Goal: Information Seeking & Learning: Learn about a topic

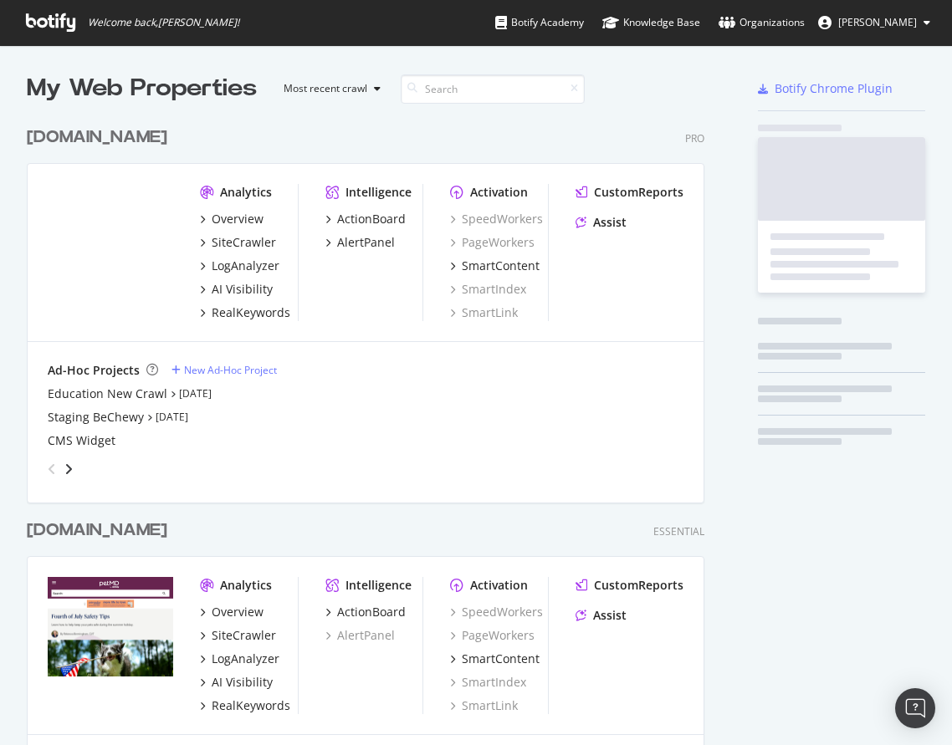
scroll to position [745, 952]
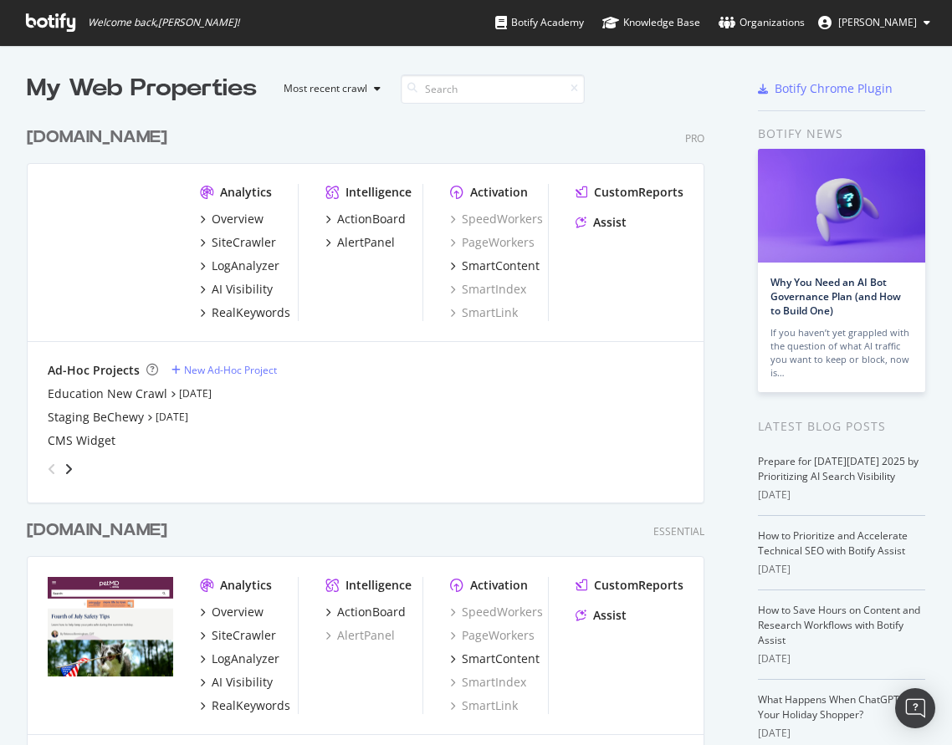
click at [233, 232] on div "Overview SiteCrawler LogAnalyzer AI Visibility RealKeywords" at bounding box center [249, 266] width 98 height 110
click at [232, 242] on div "SiteCrawler" at bounding box center [244, 242] width 64 height 17
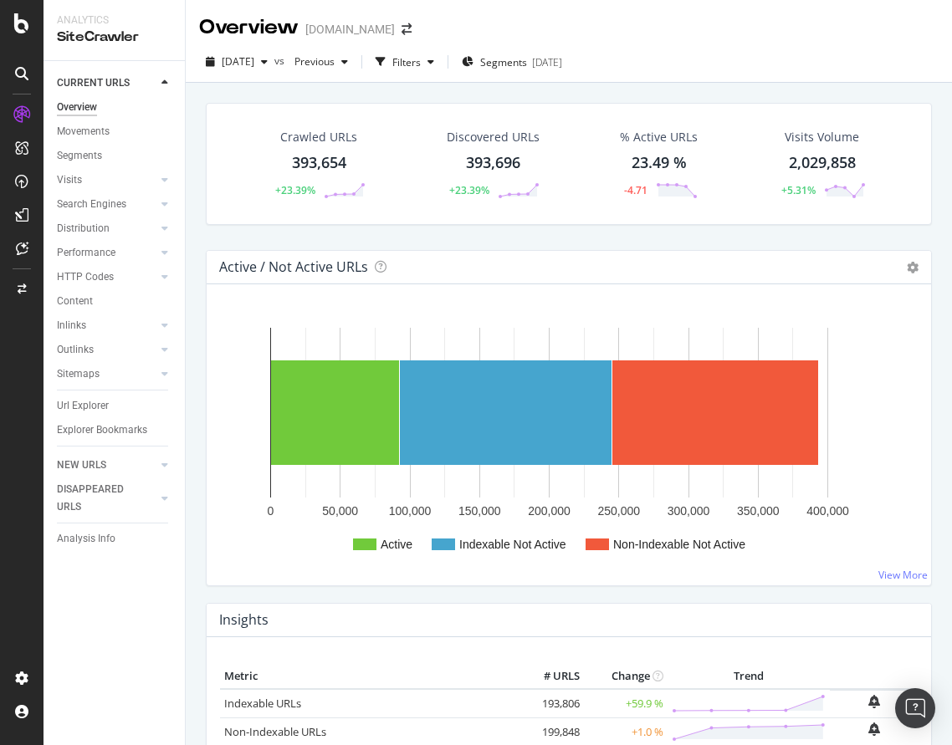
click at [304, 159] on div "393,654" at bounding box center [319, 163] width 54 height 22
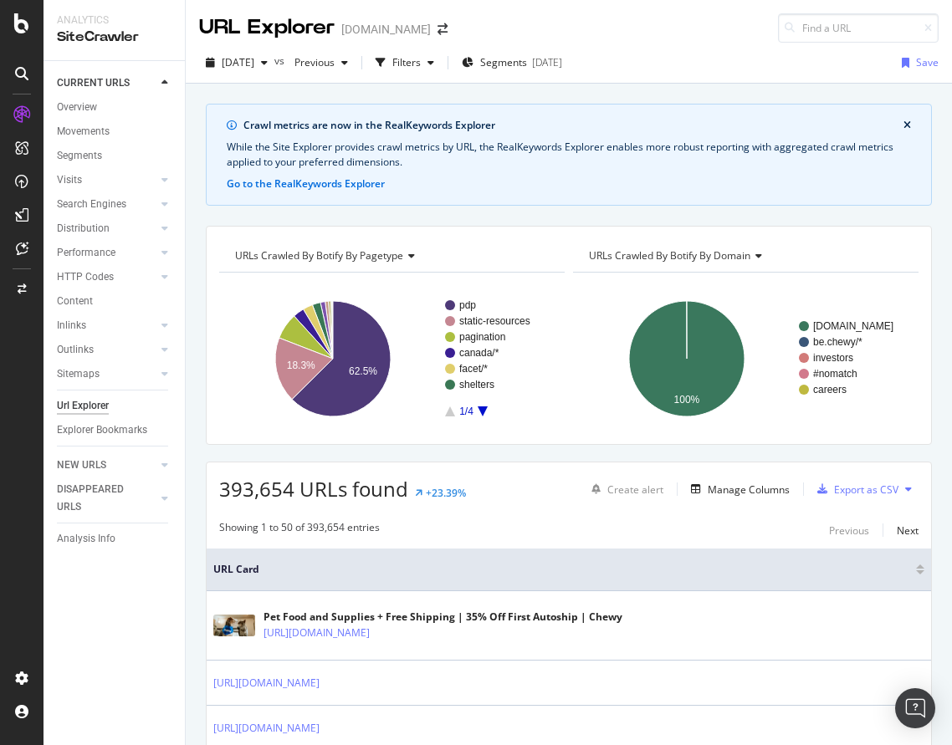
click at [907, 121] on icon "close banner" at bounding box center [907, 125] width 8 height 10
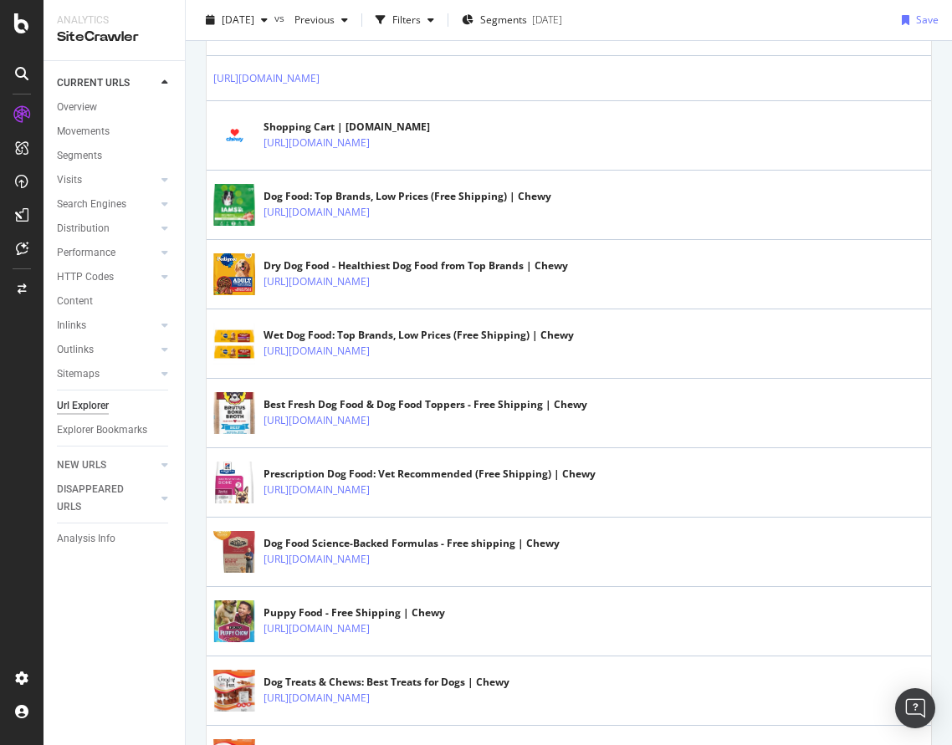
scroll to position [915, 0]
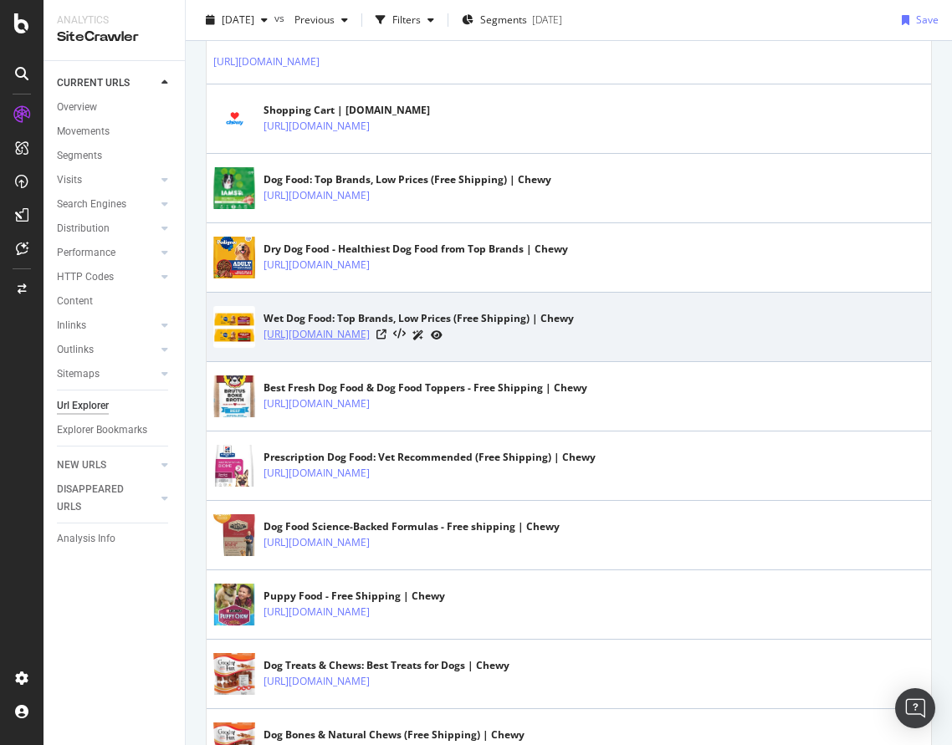
click at [356, 339] on link "[URL][DOMAIN_NAME]" at bounding box center [316, 334] width 106 height 17
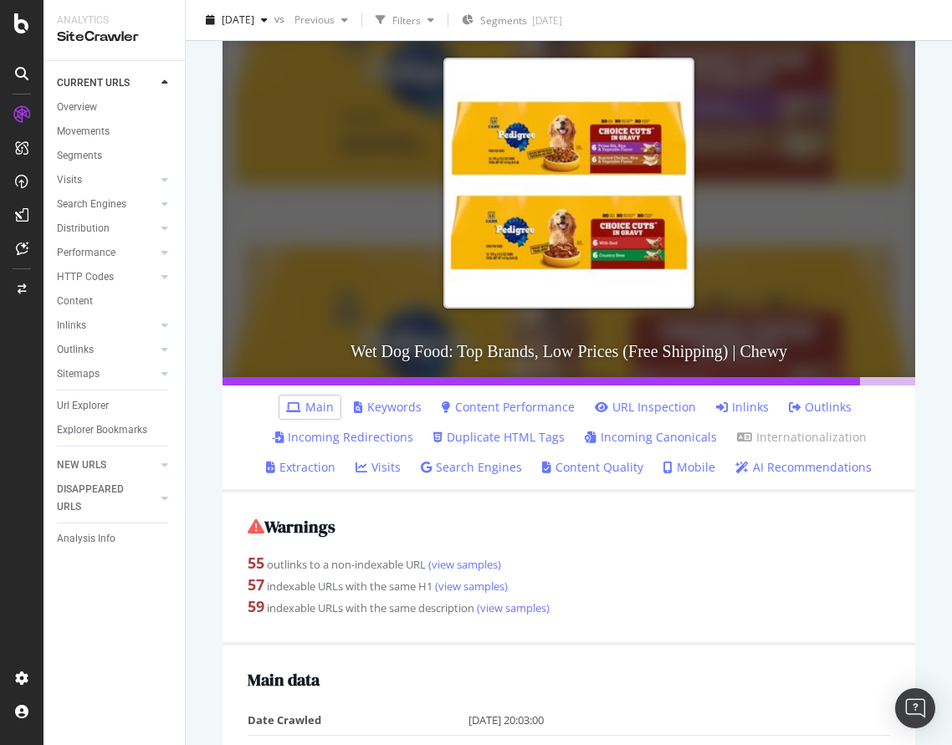
scroll to position [191, 0]
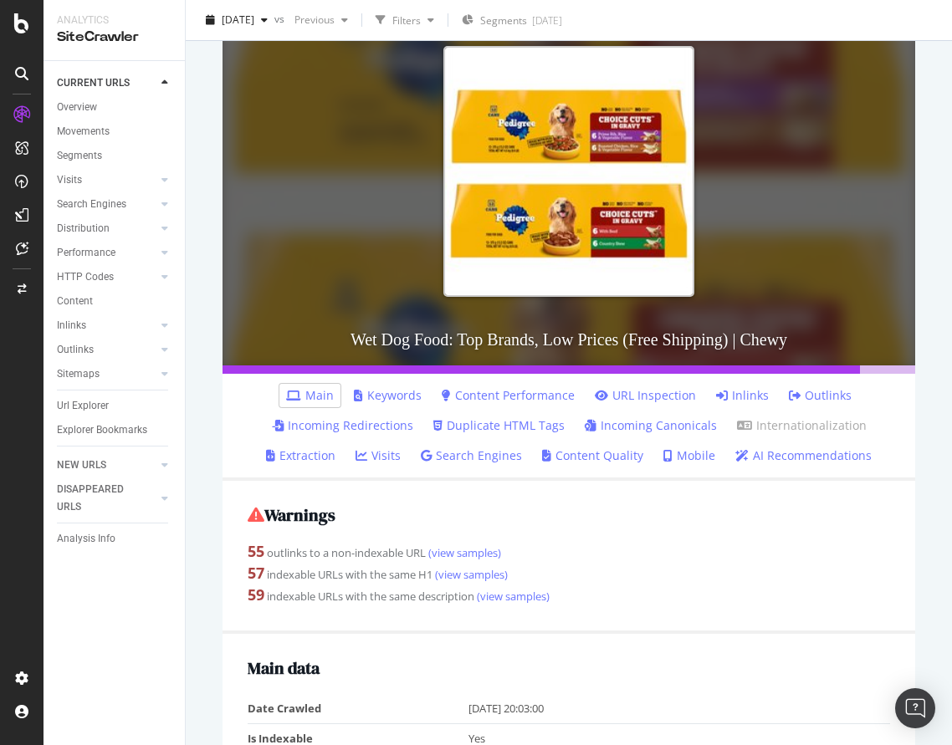
click at [727, 400] on link "Inlinks" at bounding box center [742, 395] width 53 height 17
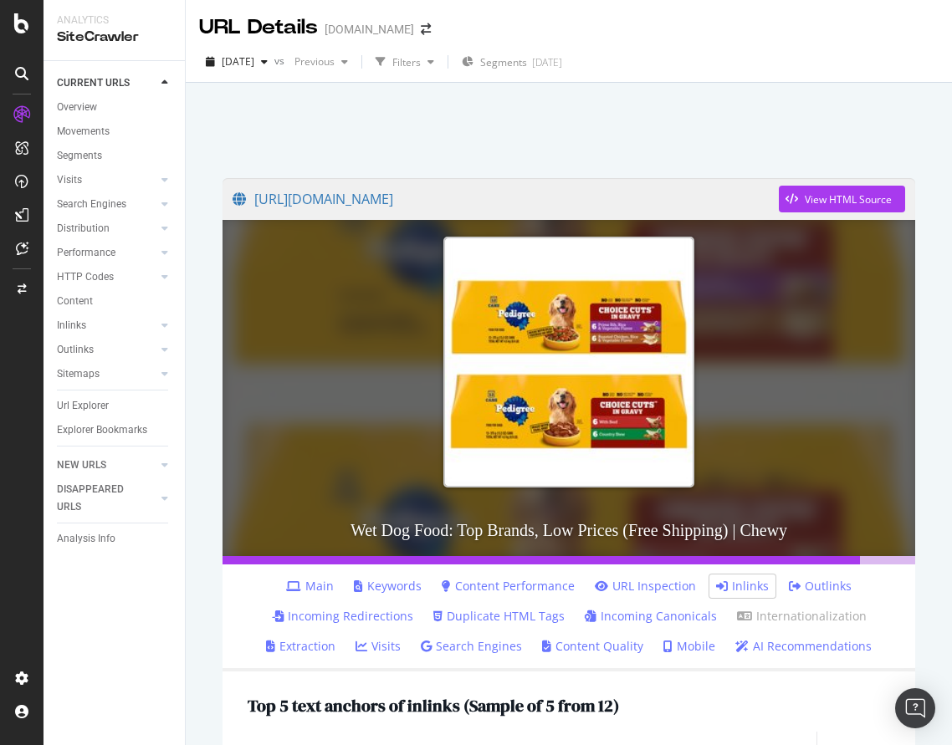
scroll to position [83, 0]
